Goal: Find specific page/section: Find specific page/section

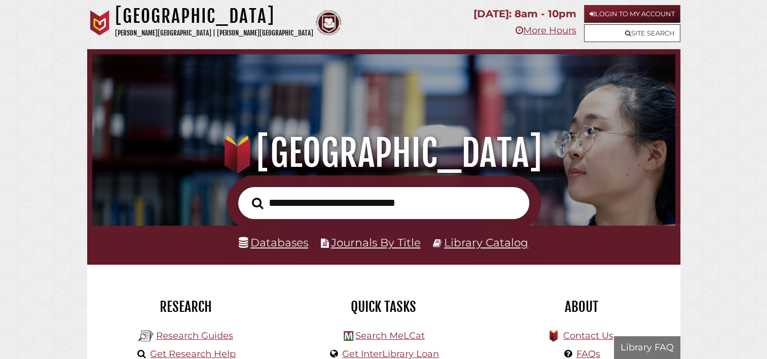
scroll to position [193, 578]
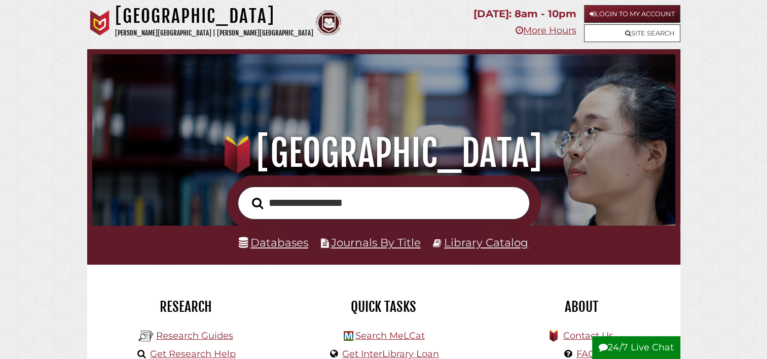
type input "**********"
click at [247, 195] on button "Search" at bounding box center [257, 204] width 21 height 18
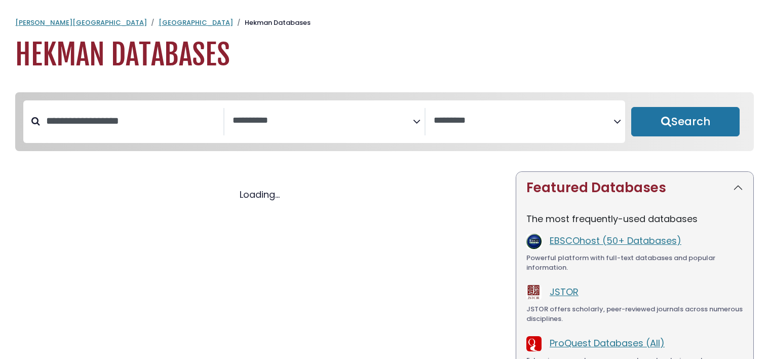
select select "Database Subject Filter"
select select "Database Vendors Filter"
select select "Database Subject Filter"
select select "Database Vendors Filter"
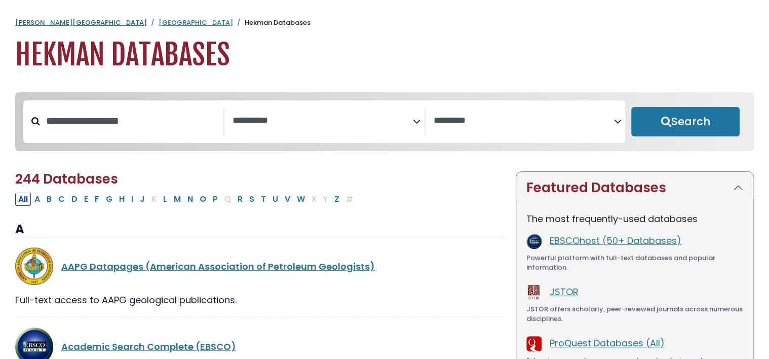
click at [49, 18] on link "[PERSON_NAME][GEOGRAPHIC_DATA]" at bounding box center [81, 23] width 132 height 10
select select "Database Subject Filter"
select select "Database Vendors Filter"
click at [147, 27] on li "[GEOGRAPHIC_DATA]" at bounding box center [190, 23] width 86 height 10
click at [159, 24] on link "[GEOGRAPHIC_DATA]" at bounding box center [196, 23] width 74 height 10
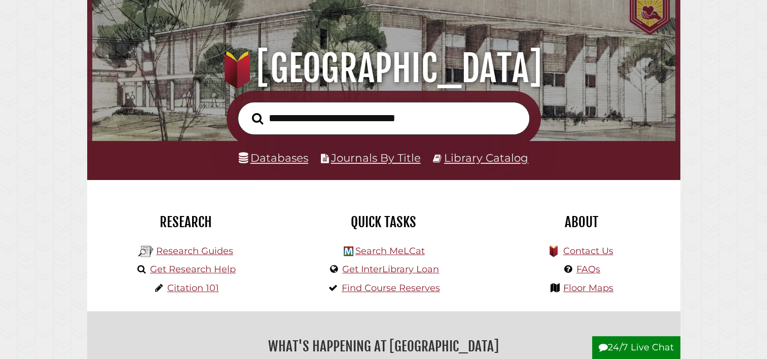
scroll to position [85, 0]
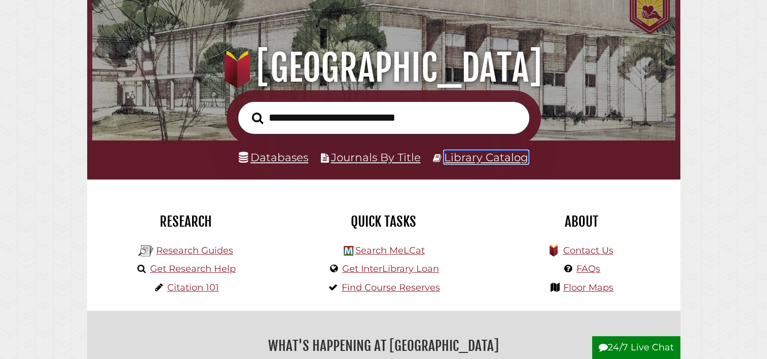
click at [488, 164] on link "Library Catalog" at bounding box center [486, 156] width 84 height 13
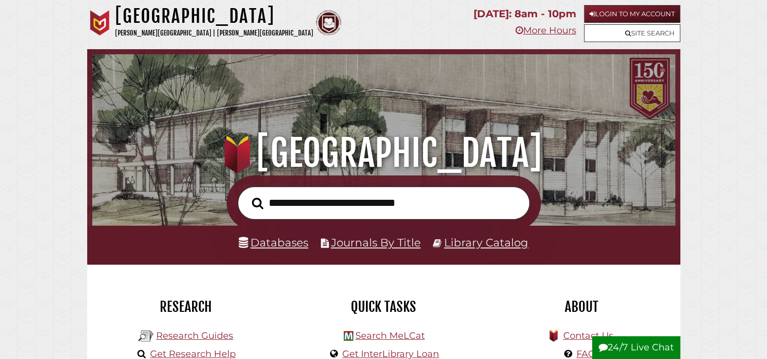
scroll to position [193, 578]
click at [476, 241] on link "Library Catalog" at bounding box center [486, 242] width 84 height 13
